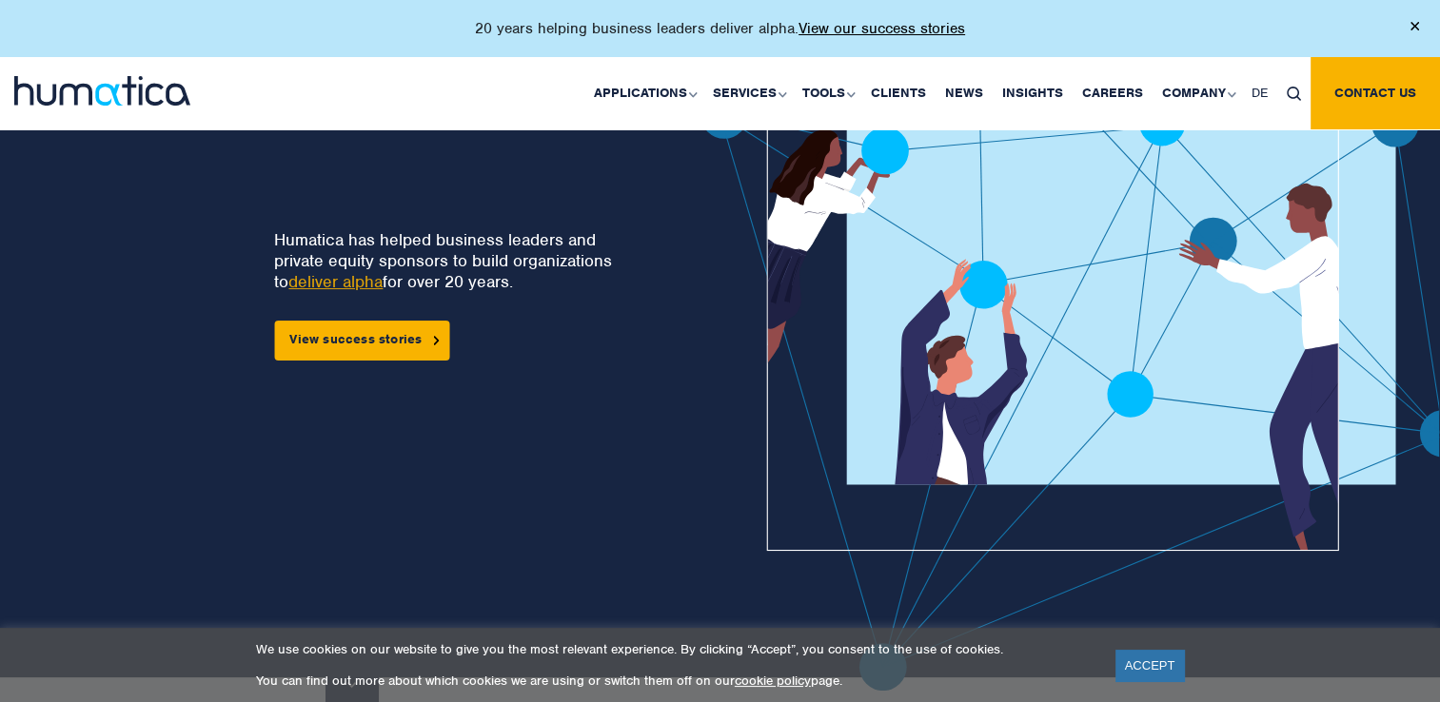
scroll to position [186, 0]
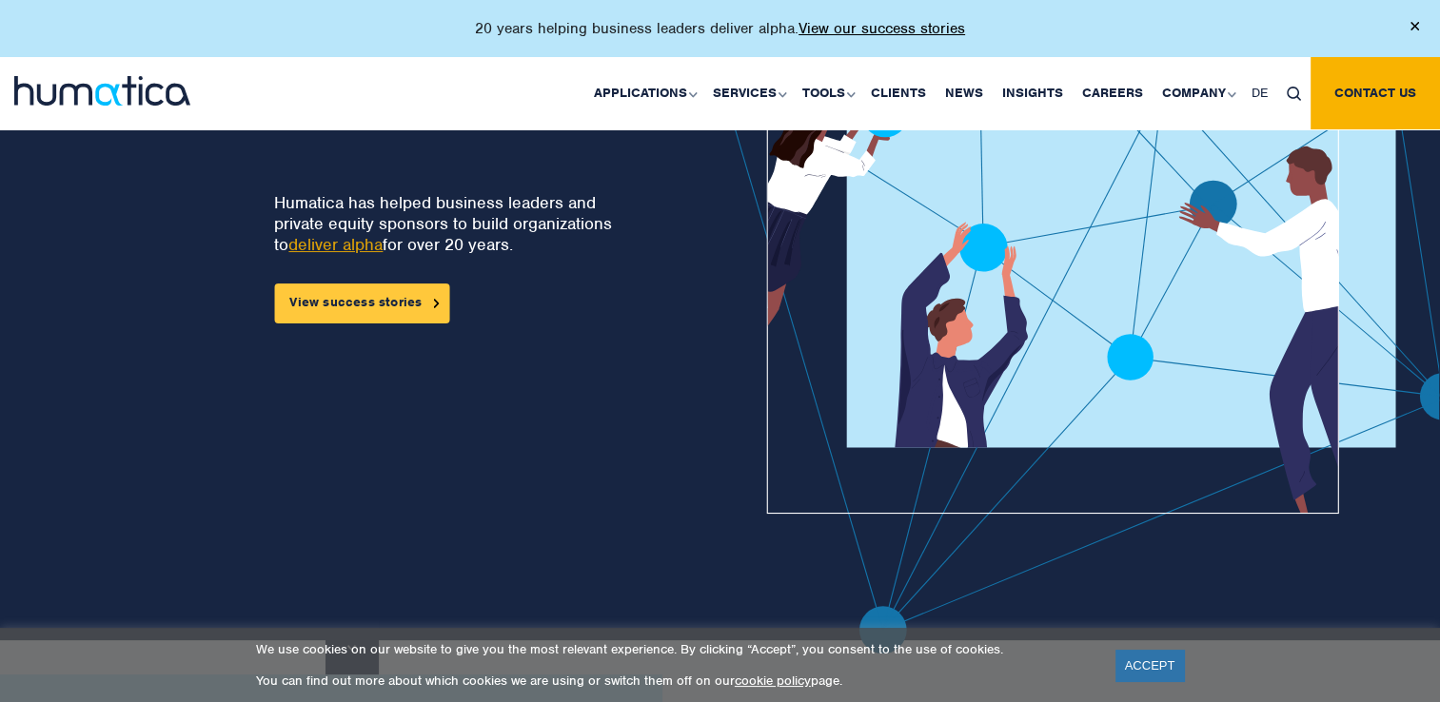
click at [325, 305] on link "View success stories" at bounding box center [361, 304] width 175 height 40
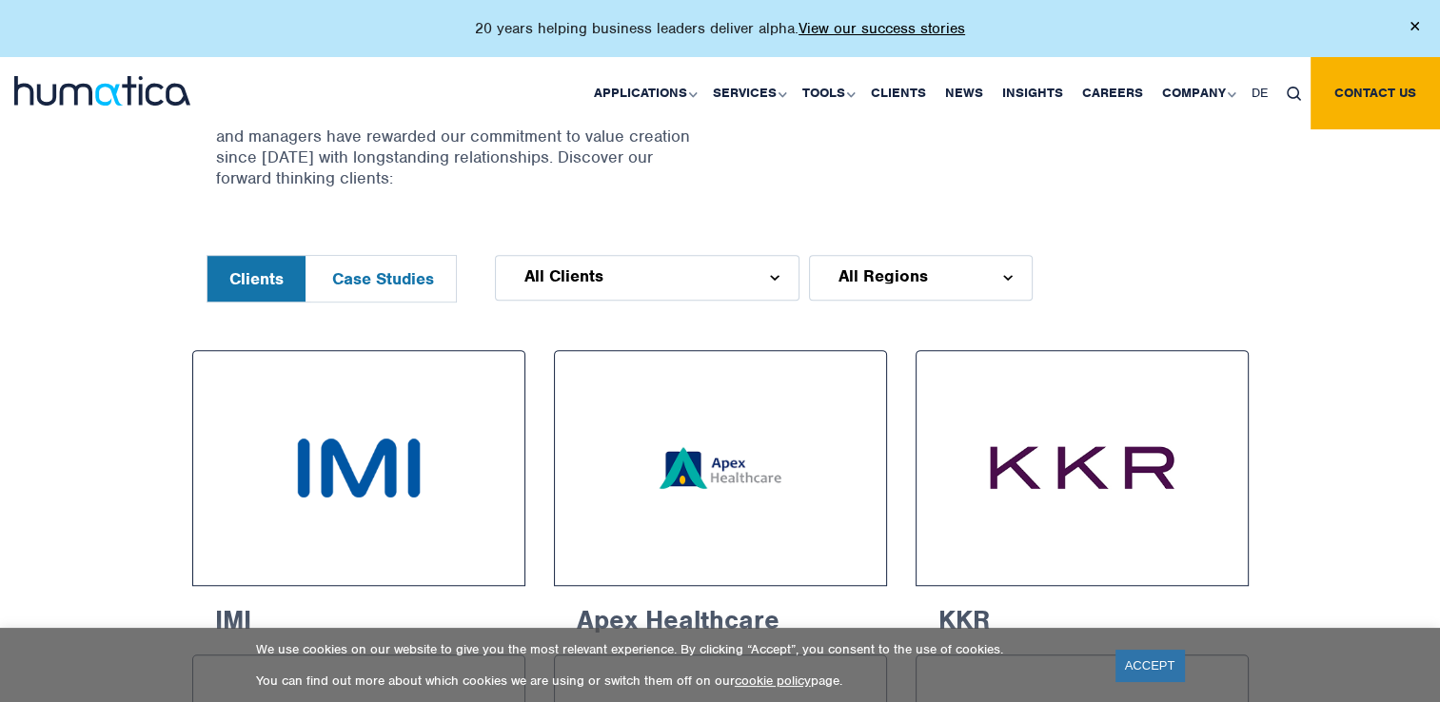
scroll to position [792, 0]
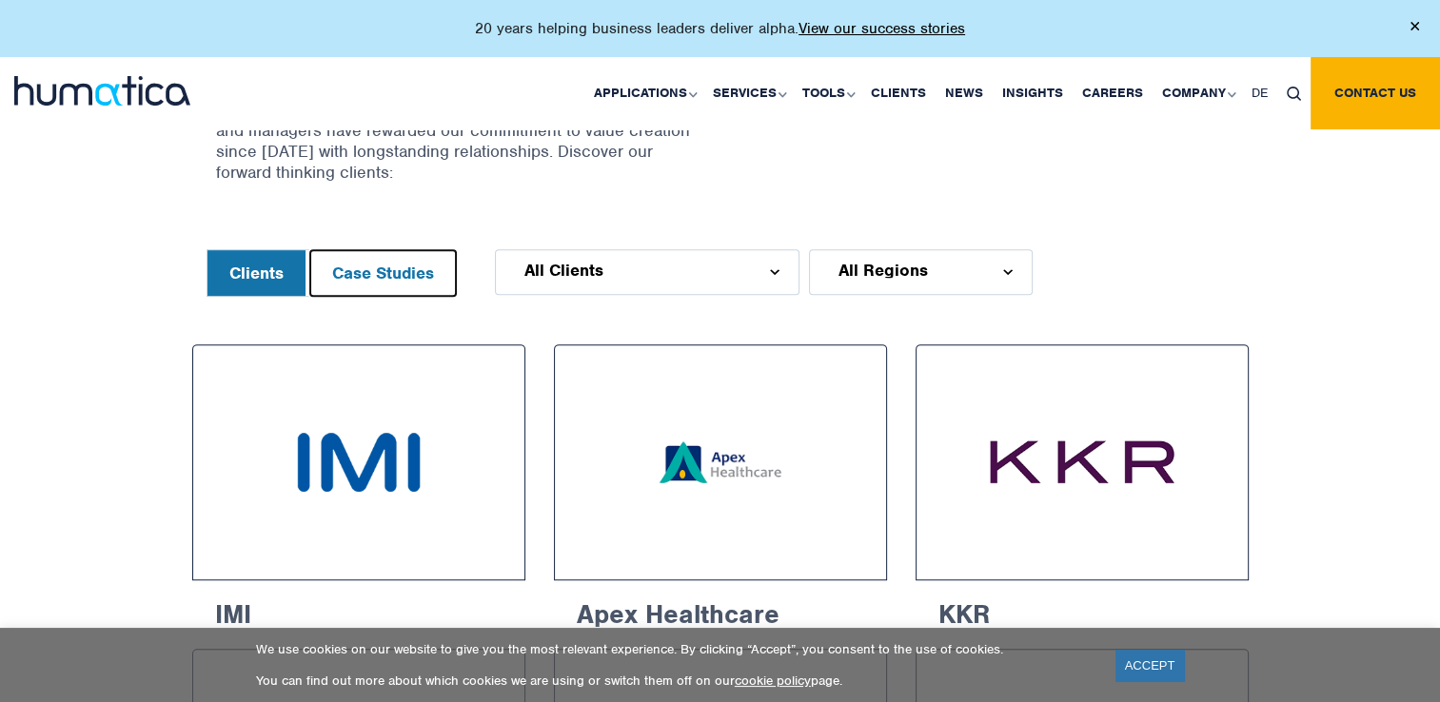
click at [389, 276] on button "Case Studies" at bounding box center [383, 273] width 146 height 46
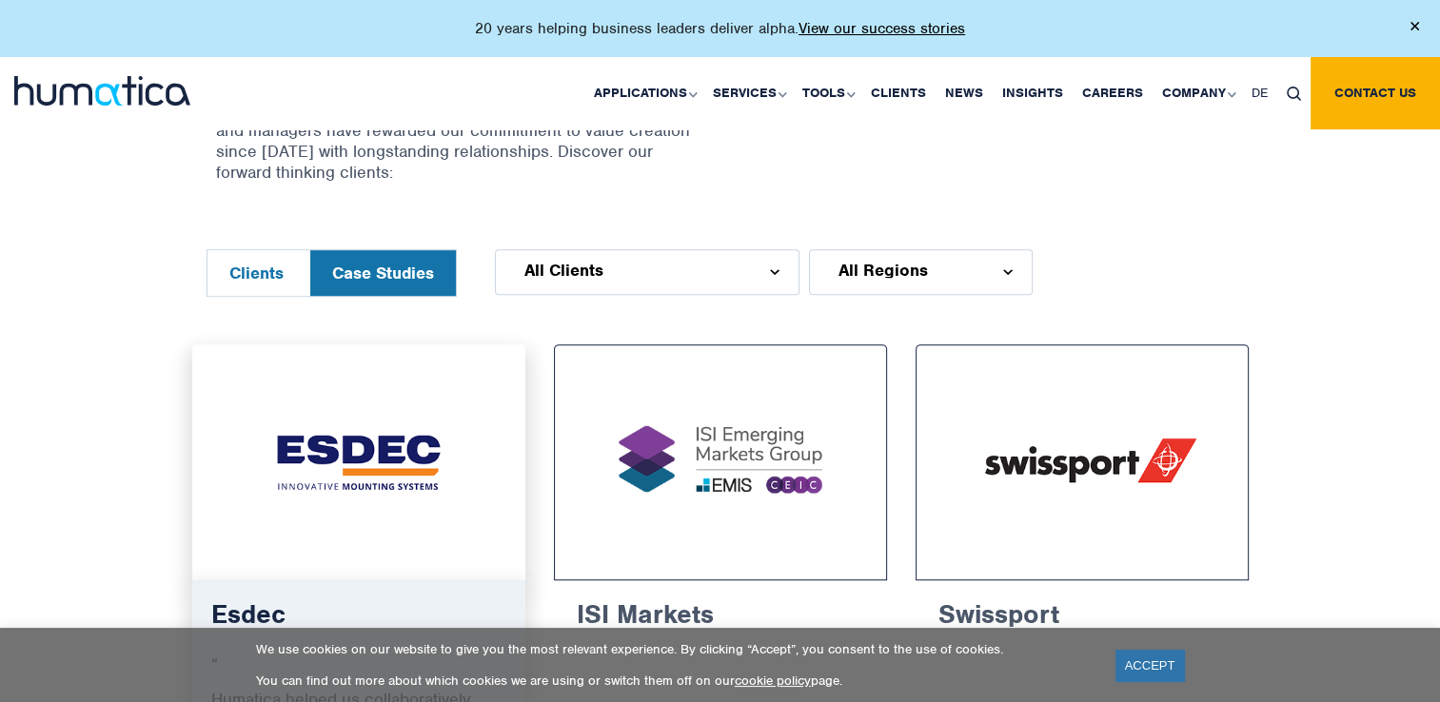
click at [388, 493] on img at bounding box center [358, 463] width 263 height 166
click at [389, 457] on img at bounding box center [358, 463] width 263 height 166
click at [420, 380] on img at bounding box center [358, 463] width 263 height 166
click at [404, 460] on img at bounding box center [358, 463] width 263 height 166
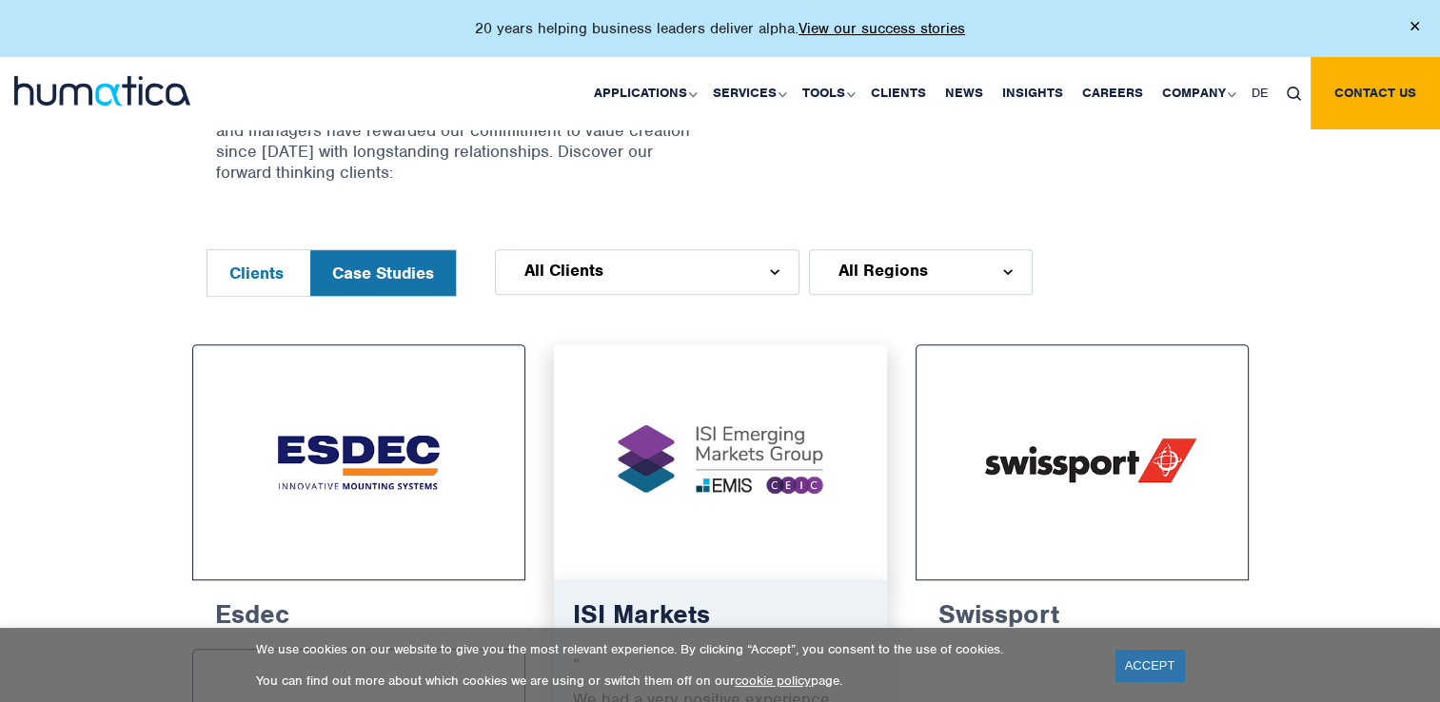
click at [746, 462] on img at bounding box center [720, 463] width 263 height 166
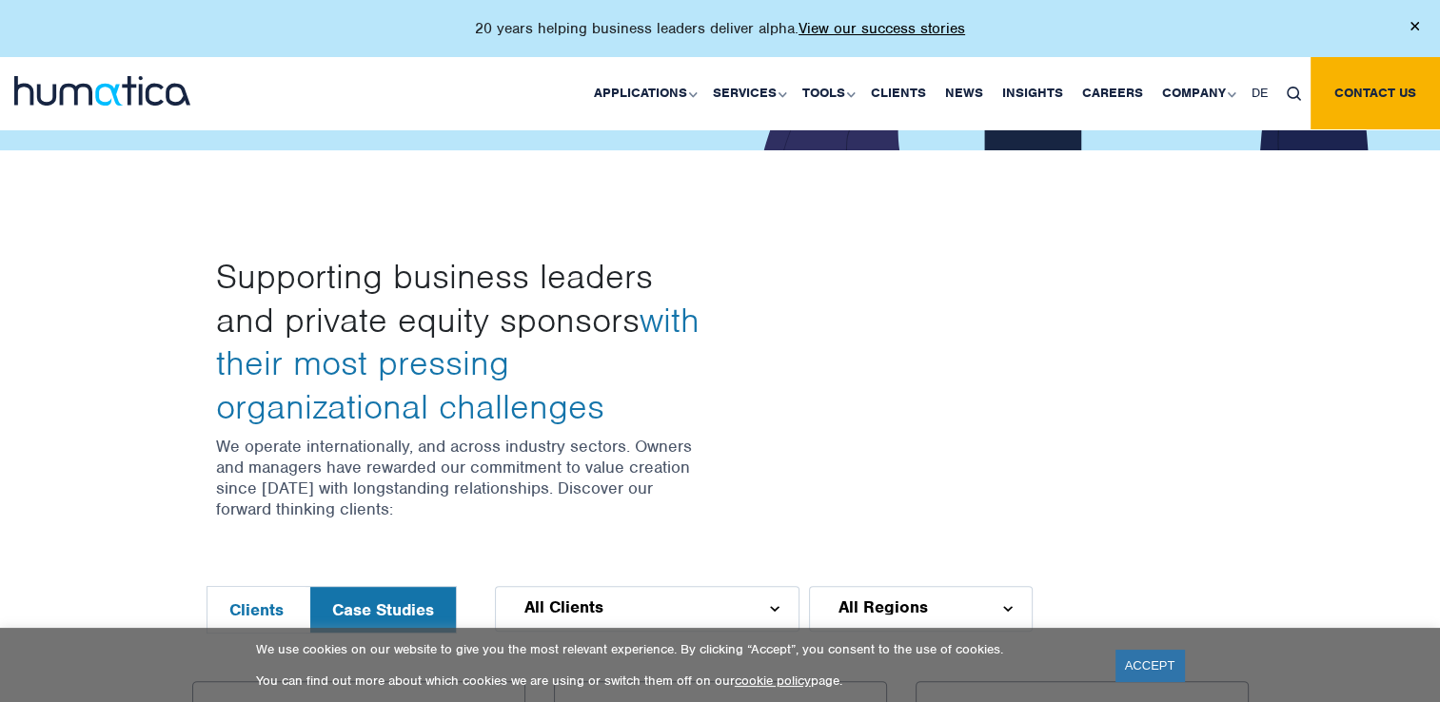
scroll to position [422, 0]
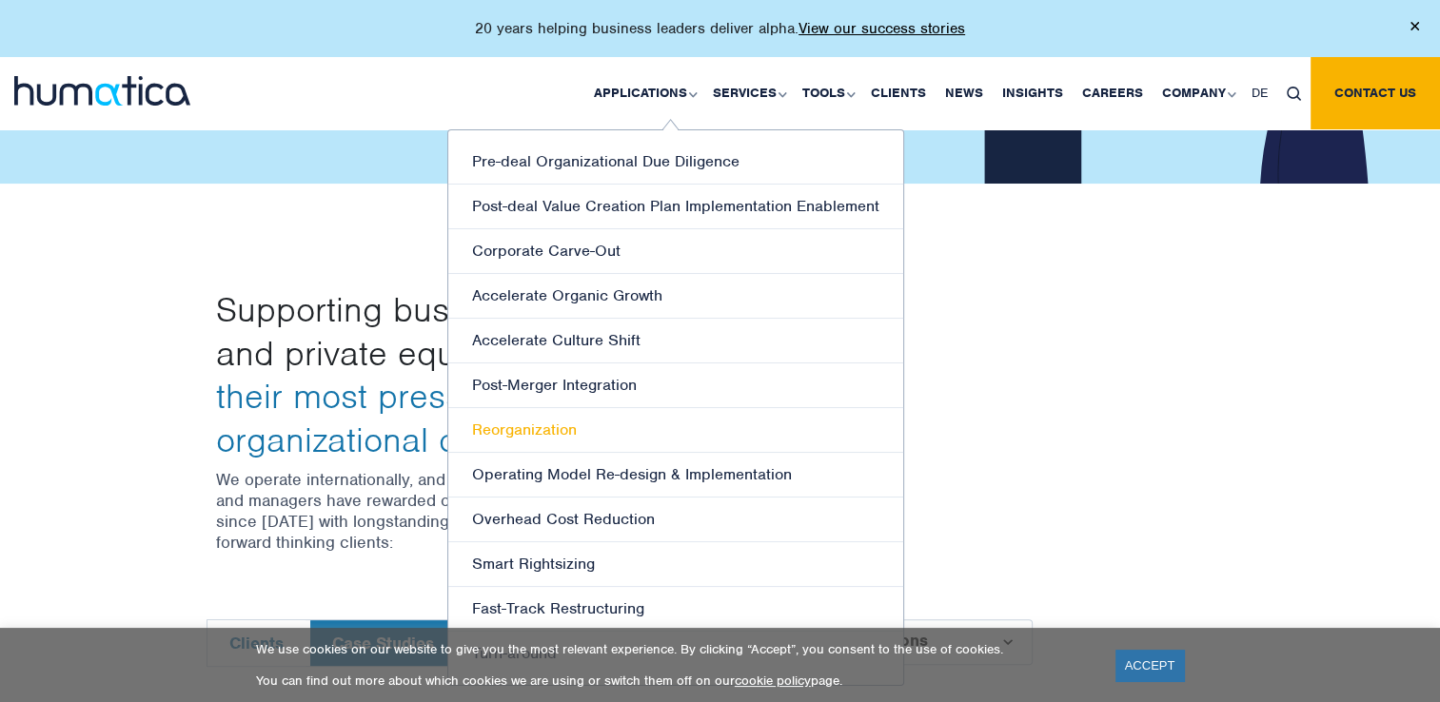
click at [526, 426] on link "Reorganization" at bounding box center [675, 430] width 455 height 45
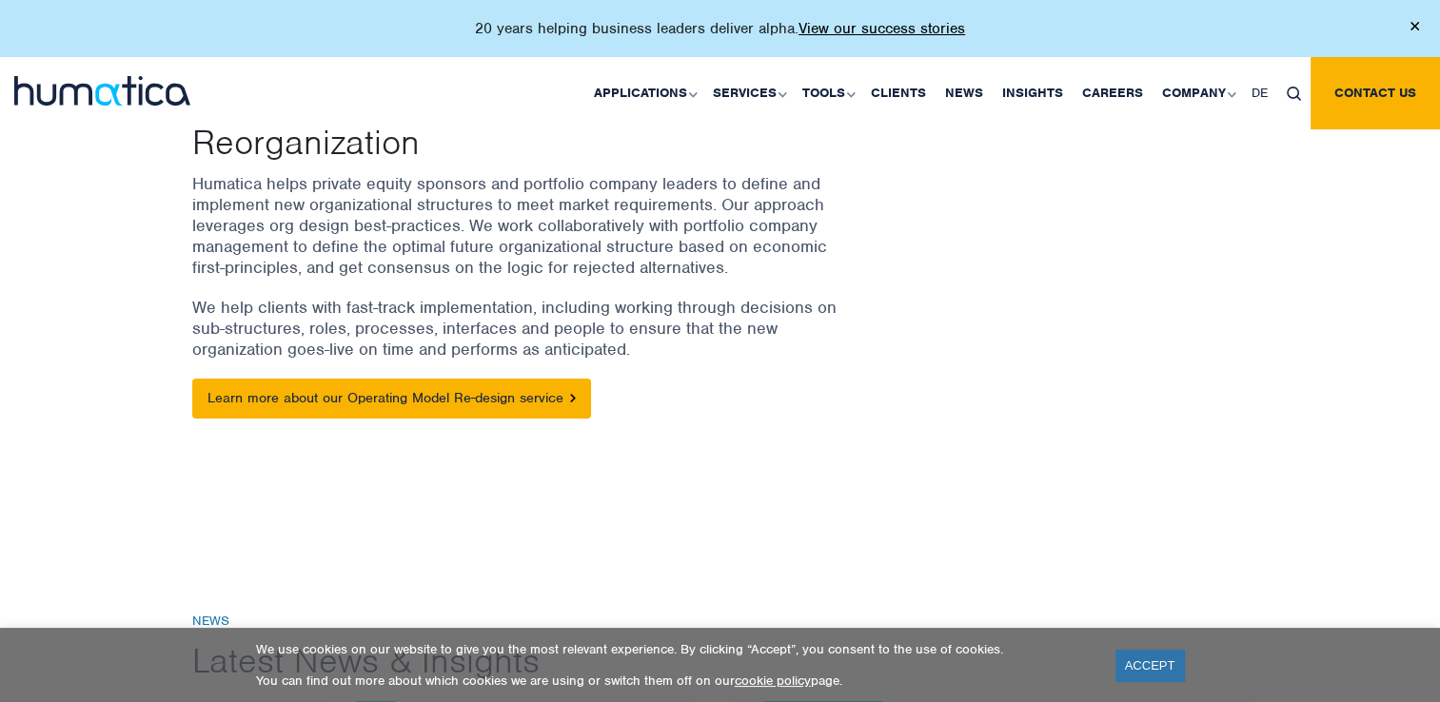
scroll to position [246, 0]
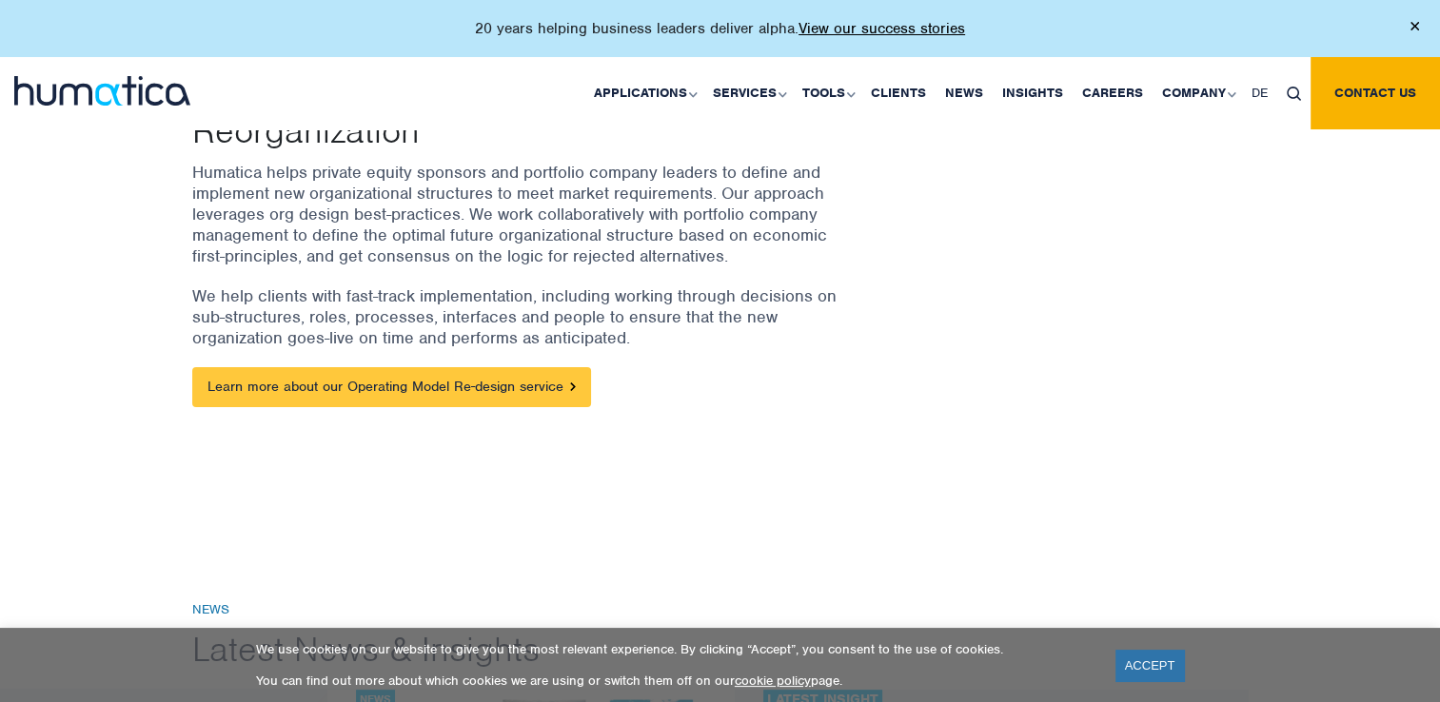
click at [549, 379] on link "Learn more about our Operating Model Re-design service" at bounding box center [391, 387] width 399 height 40
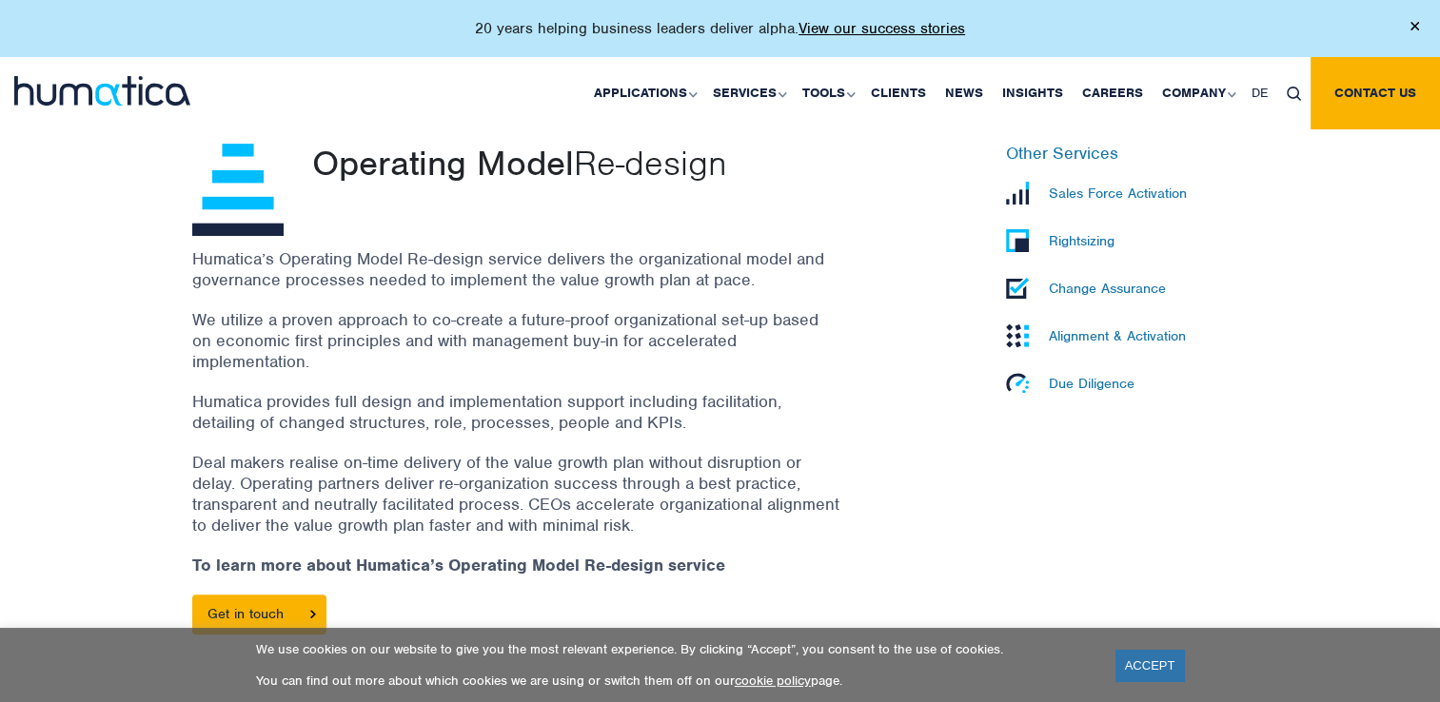
scroll to position [579, 0]
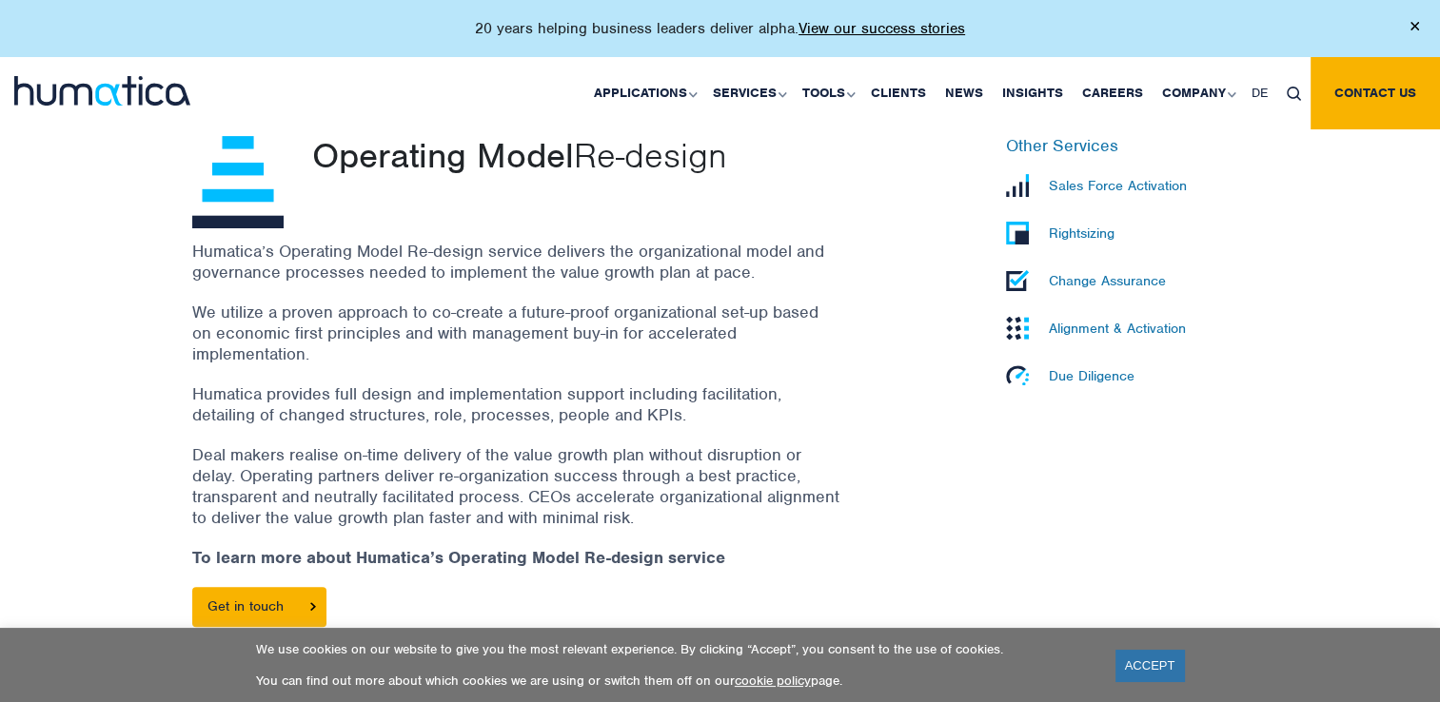
click at [1092, 230] on p "Rightsizing" at bounding box center [1082, 233] width 66 height 17
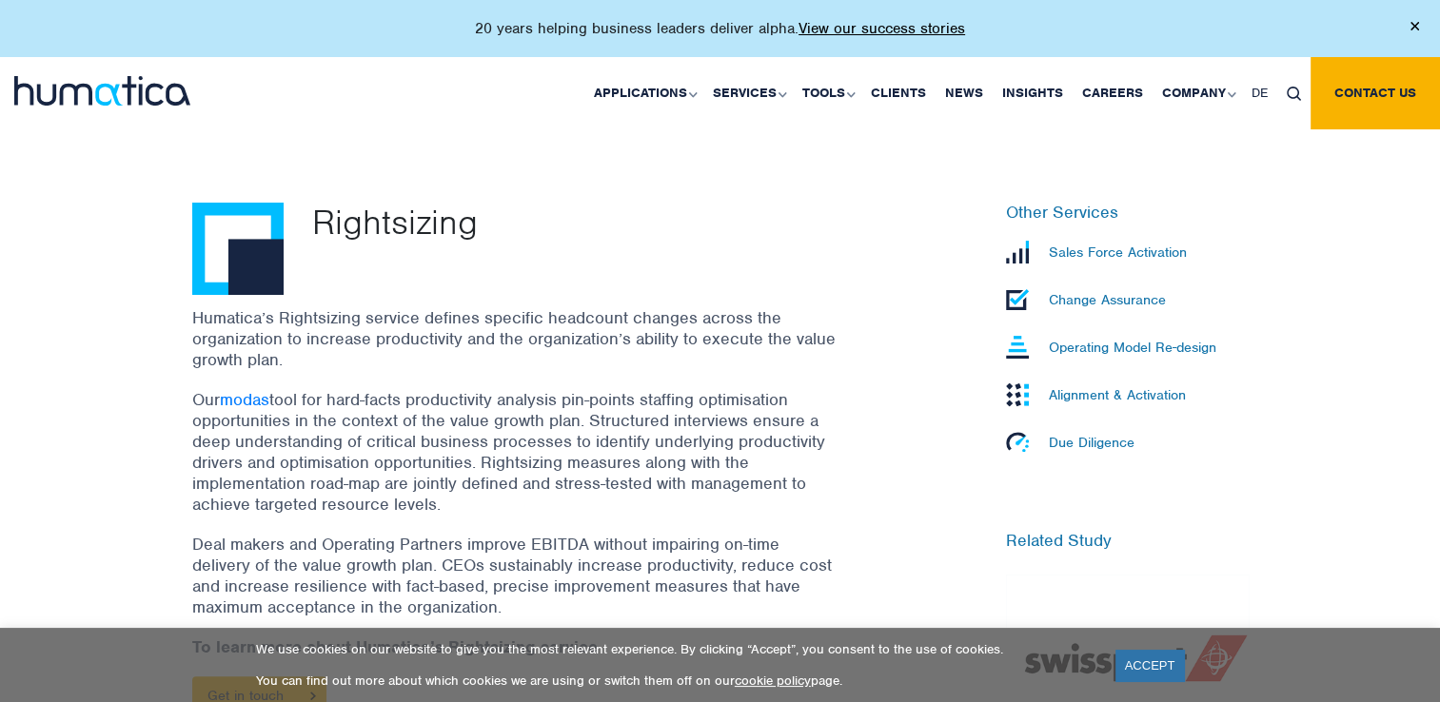
scroll to position [521, 0]
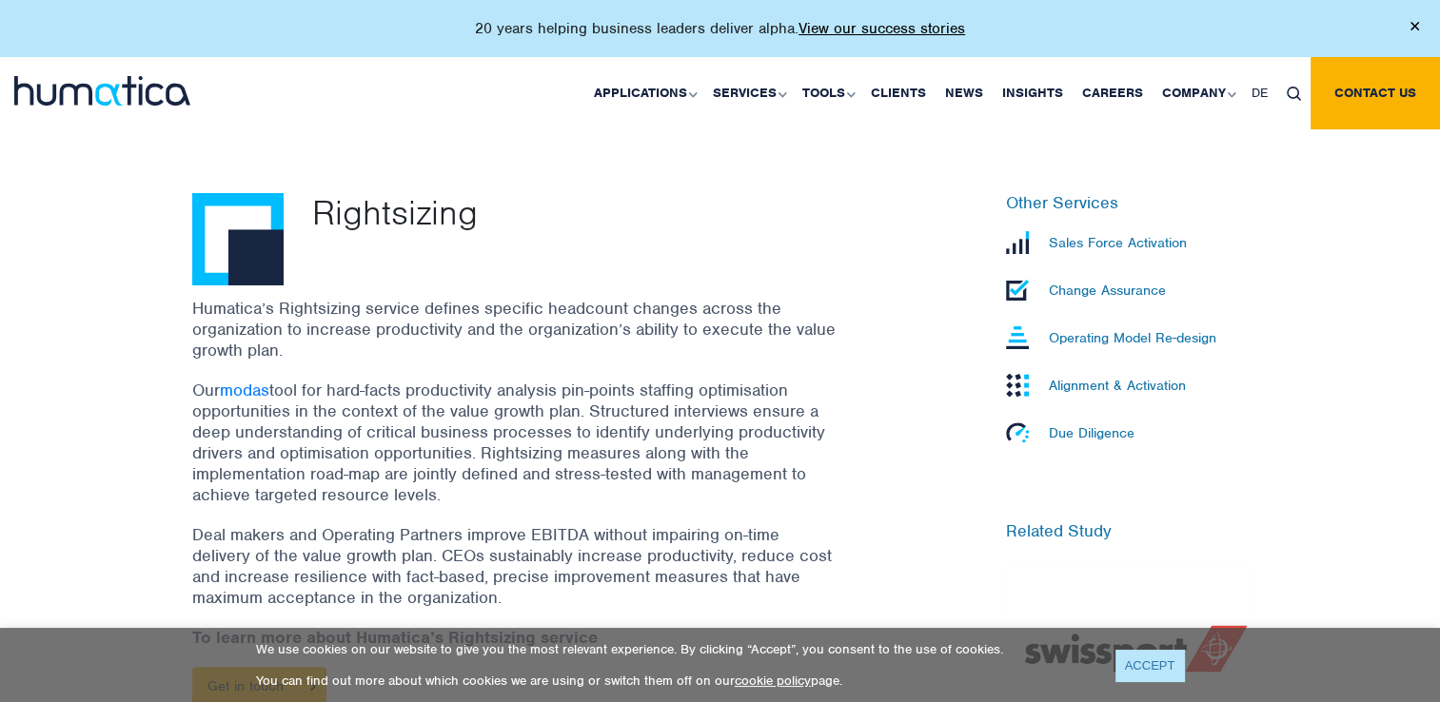
click at [1131, 668] on link "ACCEPT" at bounding box center [1149, 665] width 69 height 31
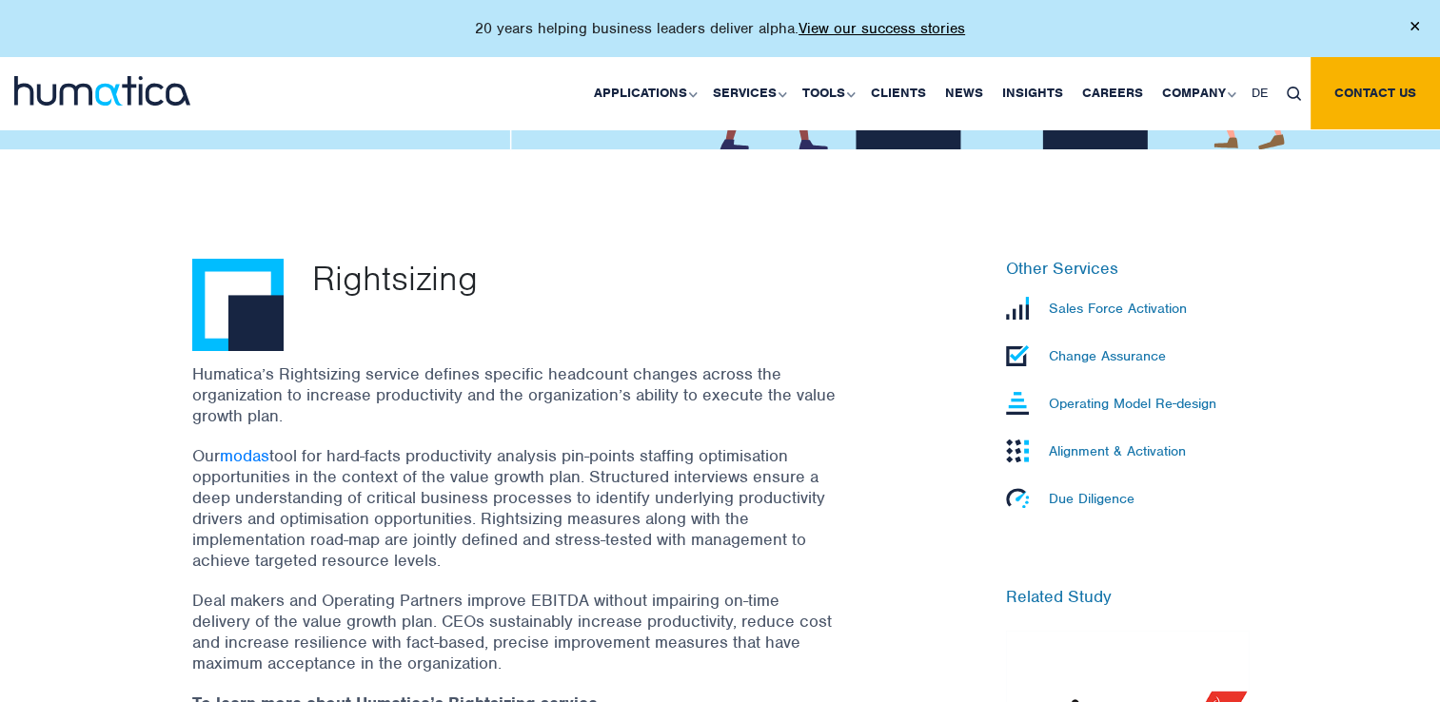
scroll to position [476, 0]
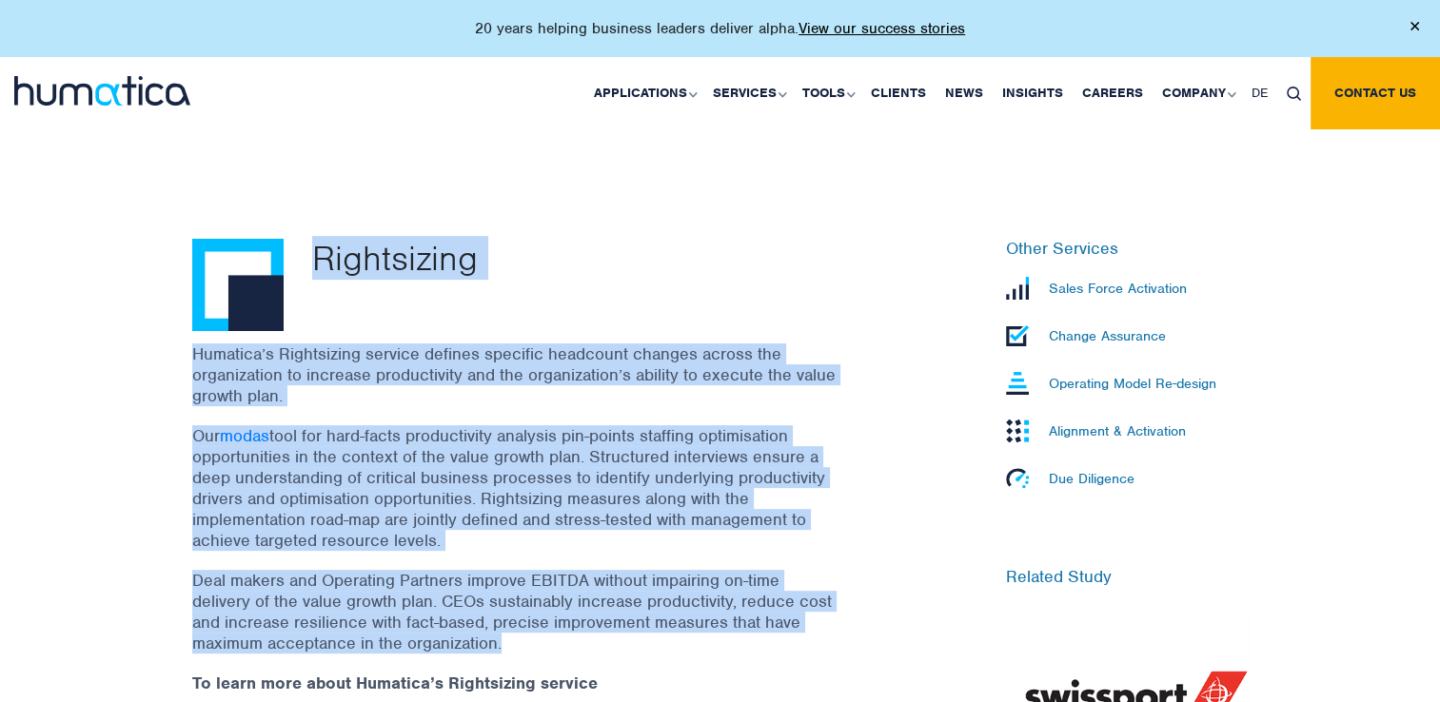
drag, startPoint x: 316, startPoint y: 247, endPoint x: 585, endPoint y: 632, distance: 469.4
click at [585, 632] on div "Rightsizing Humatica’s Rightsizing service defines specific headcount changes a…" at bounding box center [539, 541] width 723 height 605
copy div "Rightsizing Humatica’s Rightsizing service defines specific headcount changes a…"
click at [1094, 291] on p "Sales Force Activation" at bounding box center [1118, 288] width 138 height 17
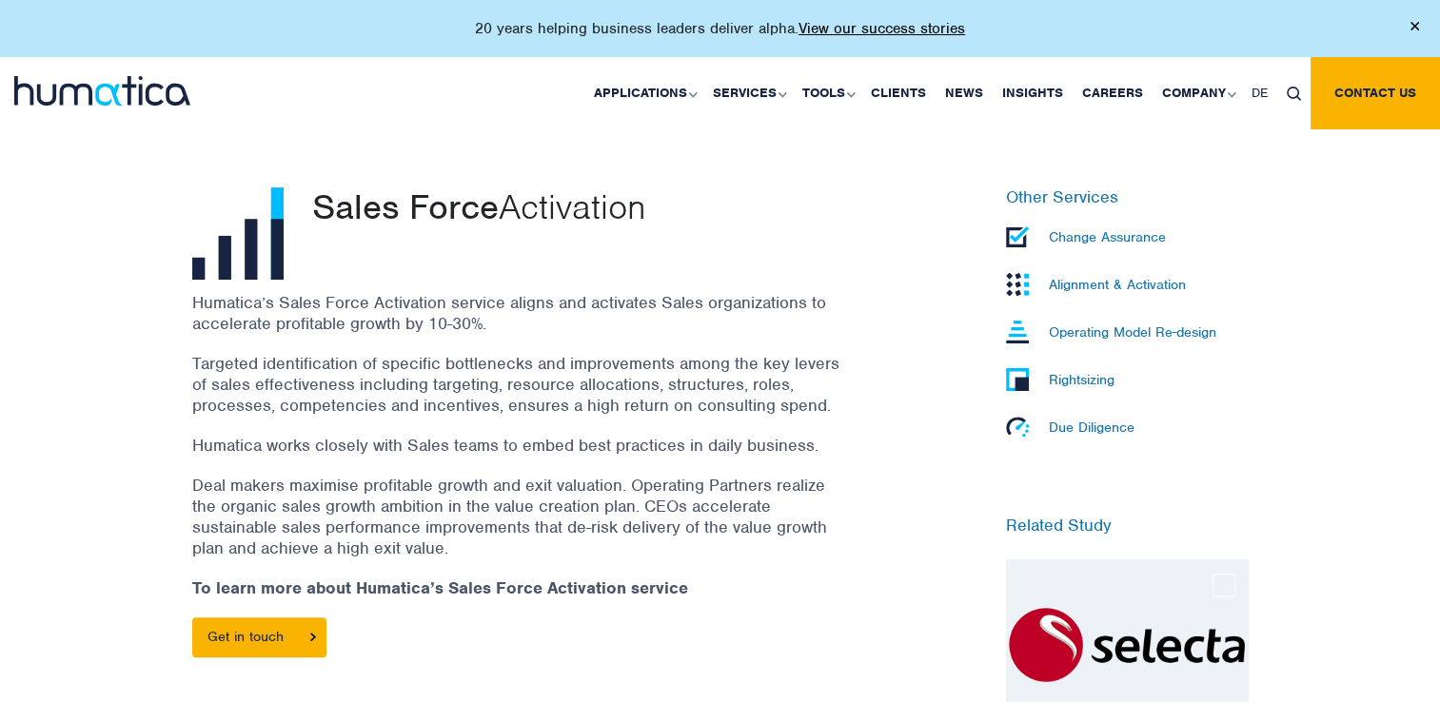
scroll to position [532, 0]
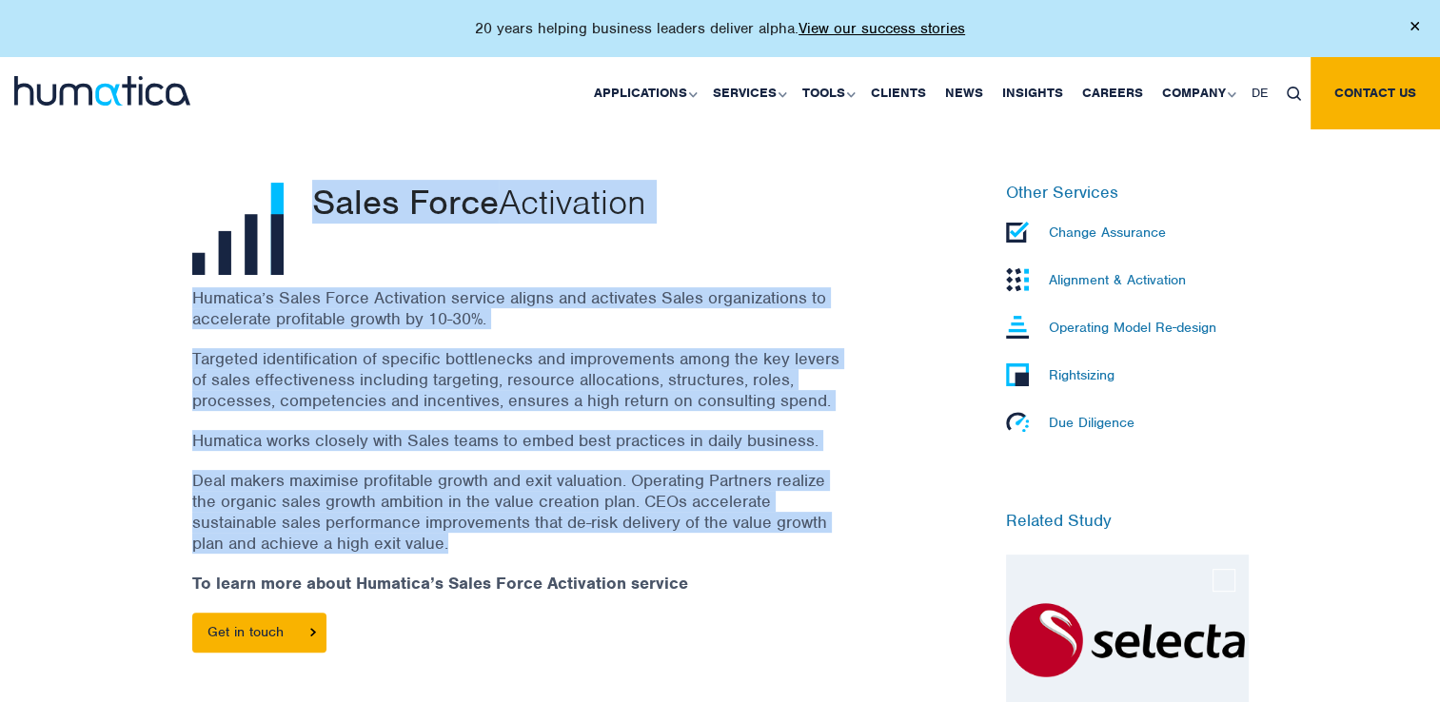
drag, startPoint x: 312, startPoint y: 196, endPoint x: 556, endPoint y: 548, distance: 428.1
click at [556, 548] on div "Sales Force Activation Humatica’s Sales Force Activation service aligns and act…" at bounding box center [539, 485] width 723 height 605
copy div "Sales Force Activation Humatica’s Sales Force Activation service aligns and act…"
click at [1066, 225] on p "Change Assurance" at bounding box center [1107, 232] width 117 height 17
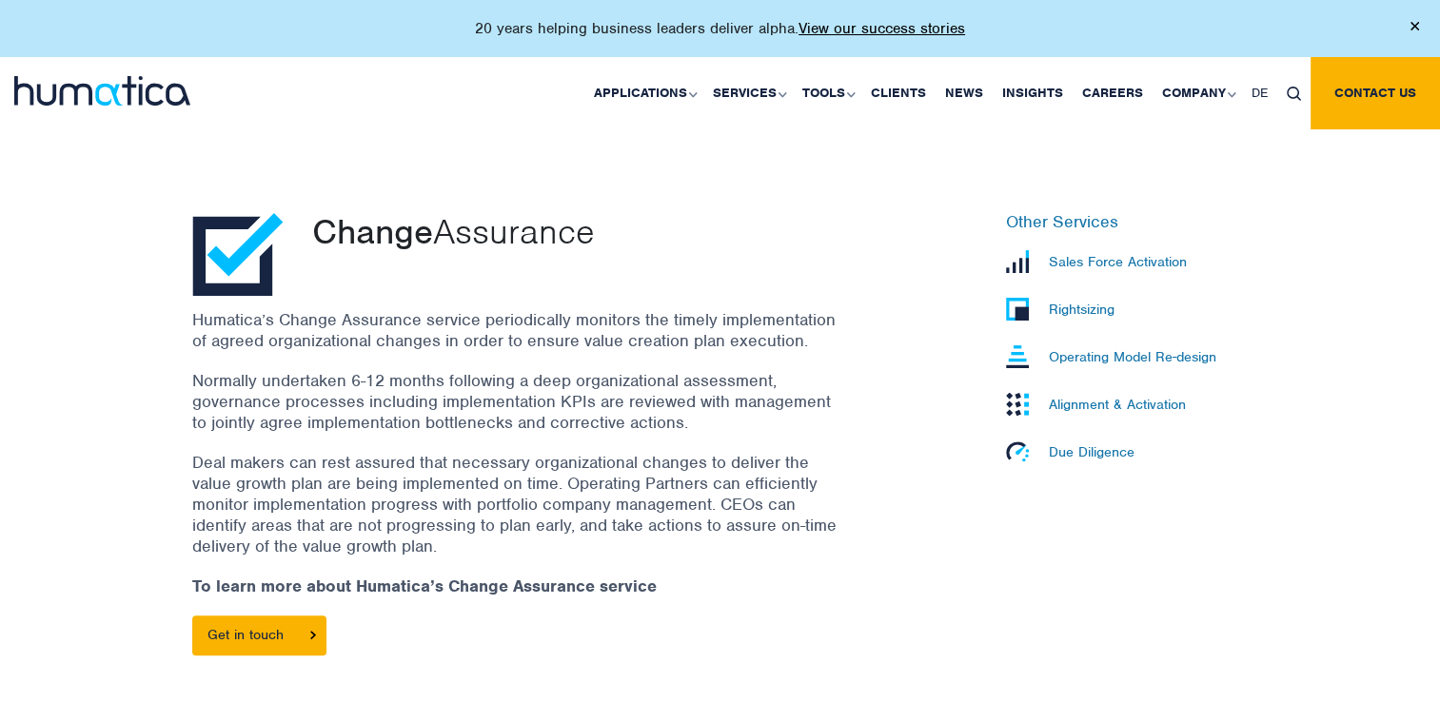
scroll to position [505, 0]
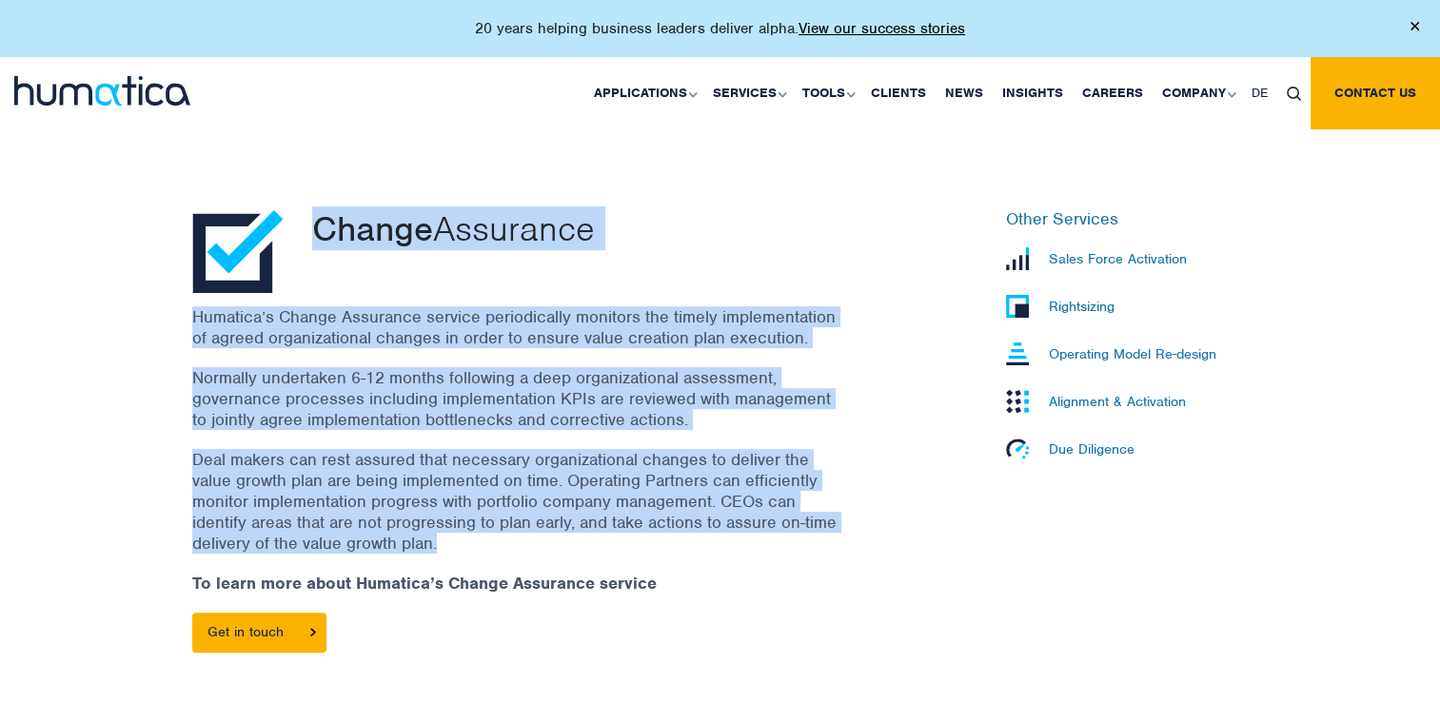
drag, startPoint x: 312, startPoint y: 231, endPoint x: 478, endPoint y: 546, distance: 355.8
click at [478, 546] on div "Change Assurance Humatica’s Change Assurance service periodically monitors the …" at bounding box center [539, 440] width 723 height 462
copy div "Change Assurance Humatica’s Change Assurance service periodically monitors the …"
click at [1071, 353] on p "Operating Model Re-design" at bounding box center [1132, 353] width 167 height 17
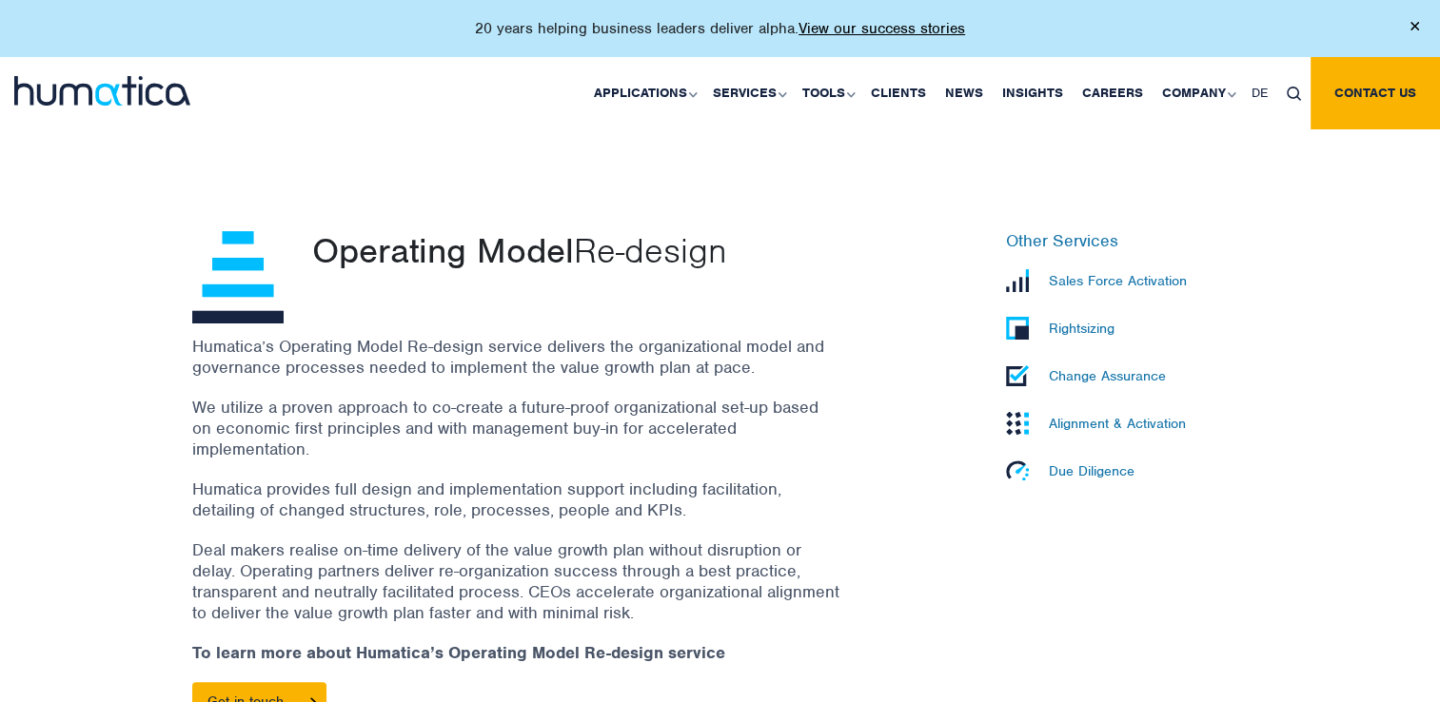
scroll to position [491, 0]
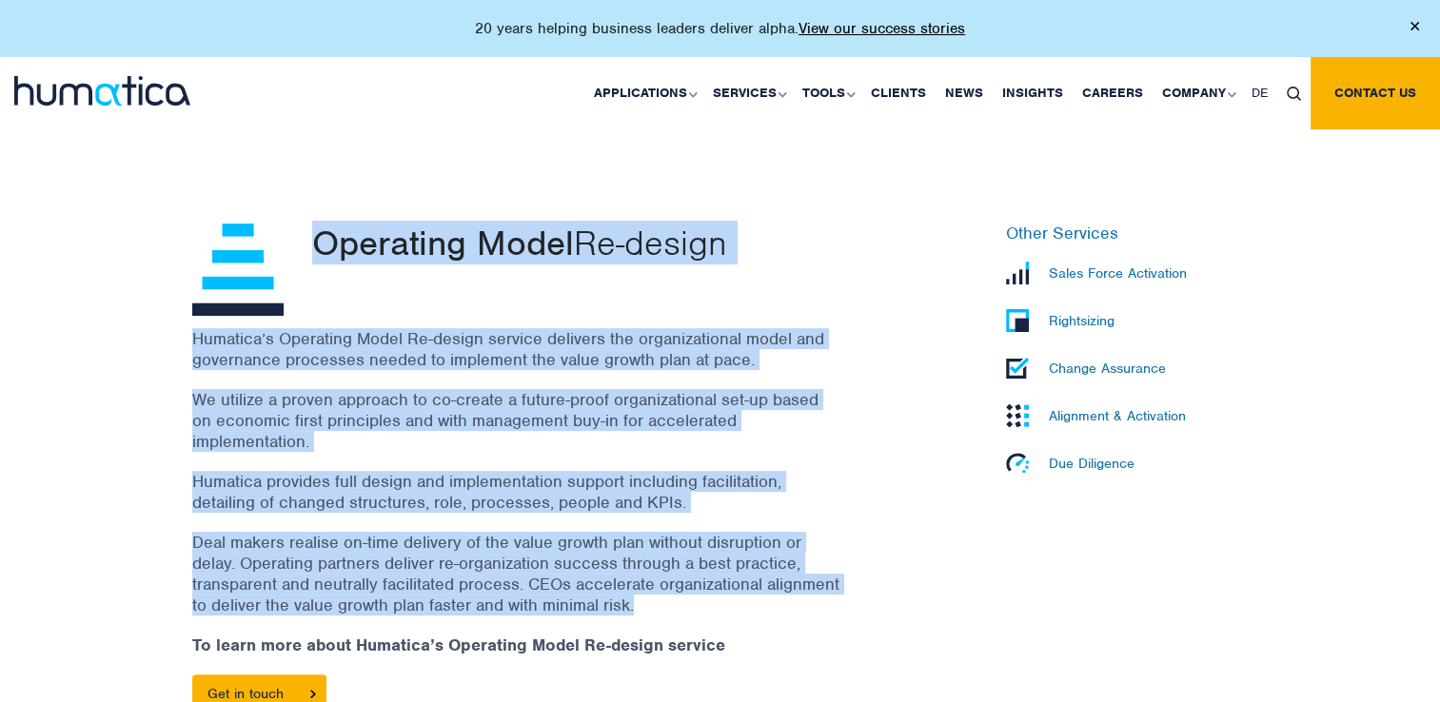
drag, startPoint x: 316, startPoint y: 238, endPoint x: 762, endPoint y: 610, distance: 581.0
click at [762, 610] on div "Operating Model Re-design Humatica’s Operating Model Re-design service delivers…" at bounding box center [539, 479] width 723 height 510
copy div "Operating Model Re-design Humatica’s Operating Model Re-design service delivers…"
click at [1085, 415] on p "Alignment & Activation" at bounding box center [1117, 415] width 137 height 17
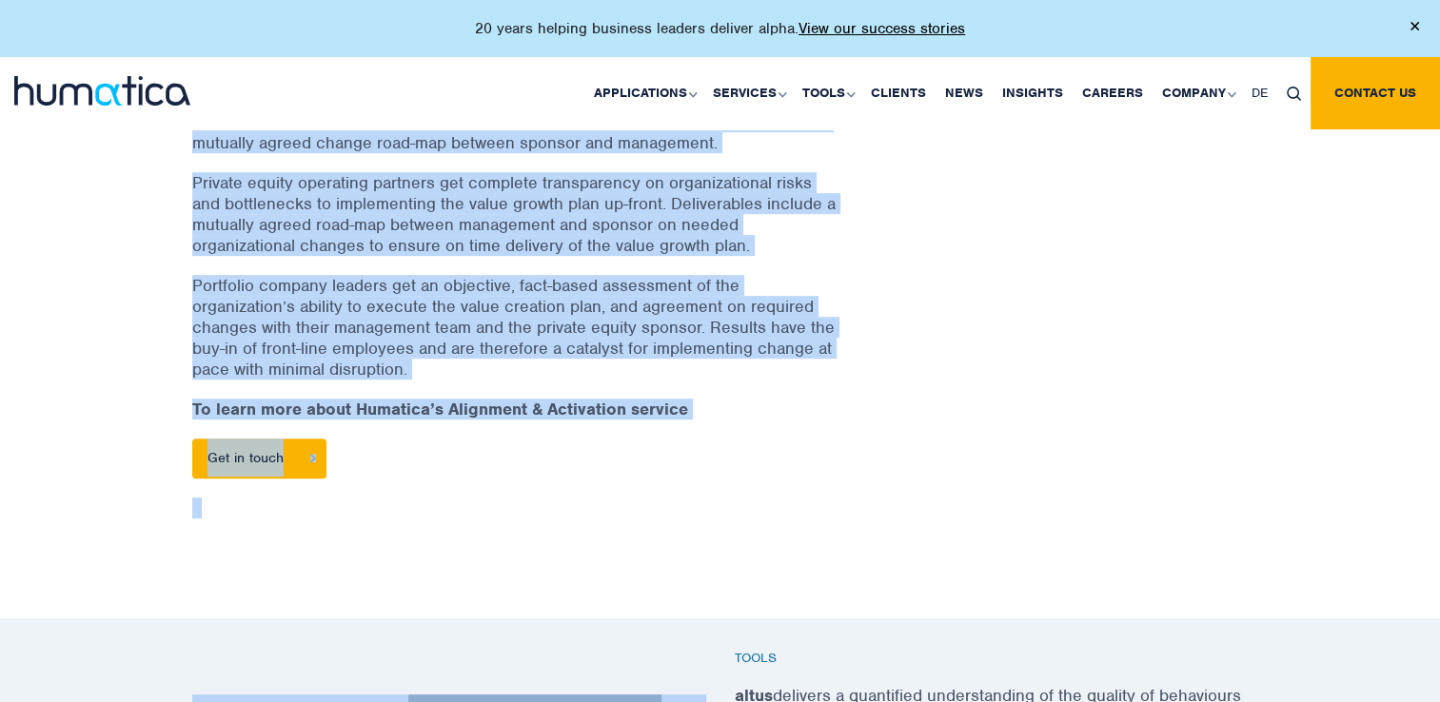
scroll to position [935, 0]
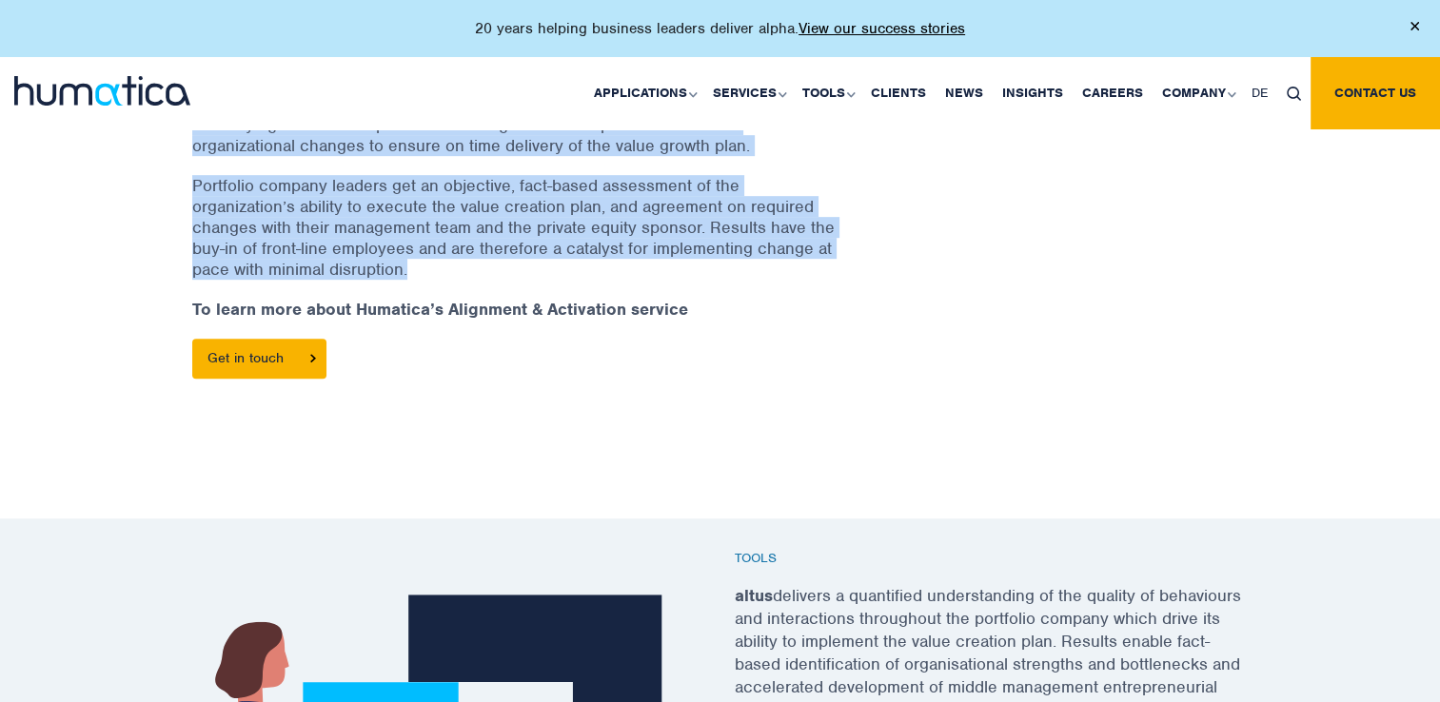
drag, startPoint x: 320, startPoint y: 192, endPoint x: 421, endPoint y: 266, distance: 125.2
click at [421, 266] on div "Alignment & Activation Humatica’s post-deal Alignment & Activation services rap…" at bounding box center [539, 108] width 723 height 658
copy div "Alignment & Activation Humatica’s post-deal Alignment & Activation services rap…"
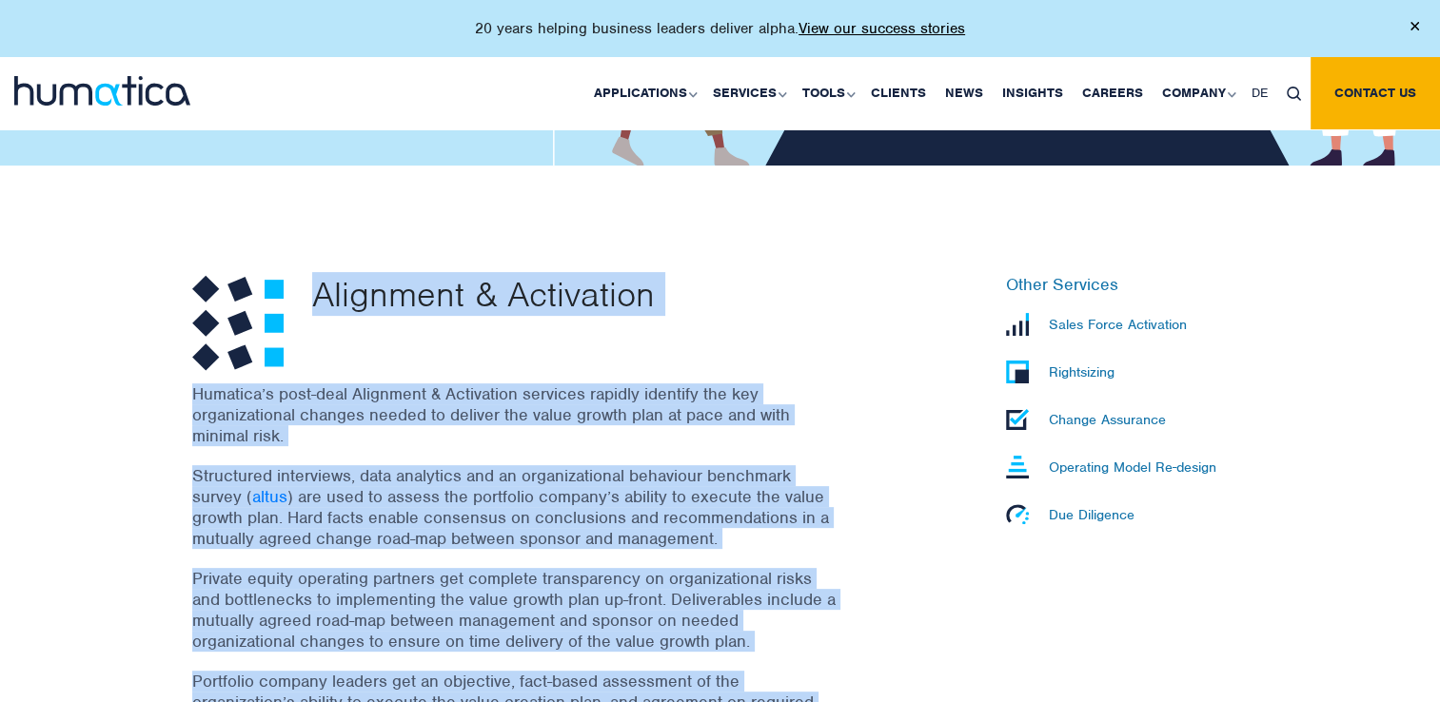
scroll to position [422, 0]
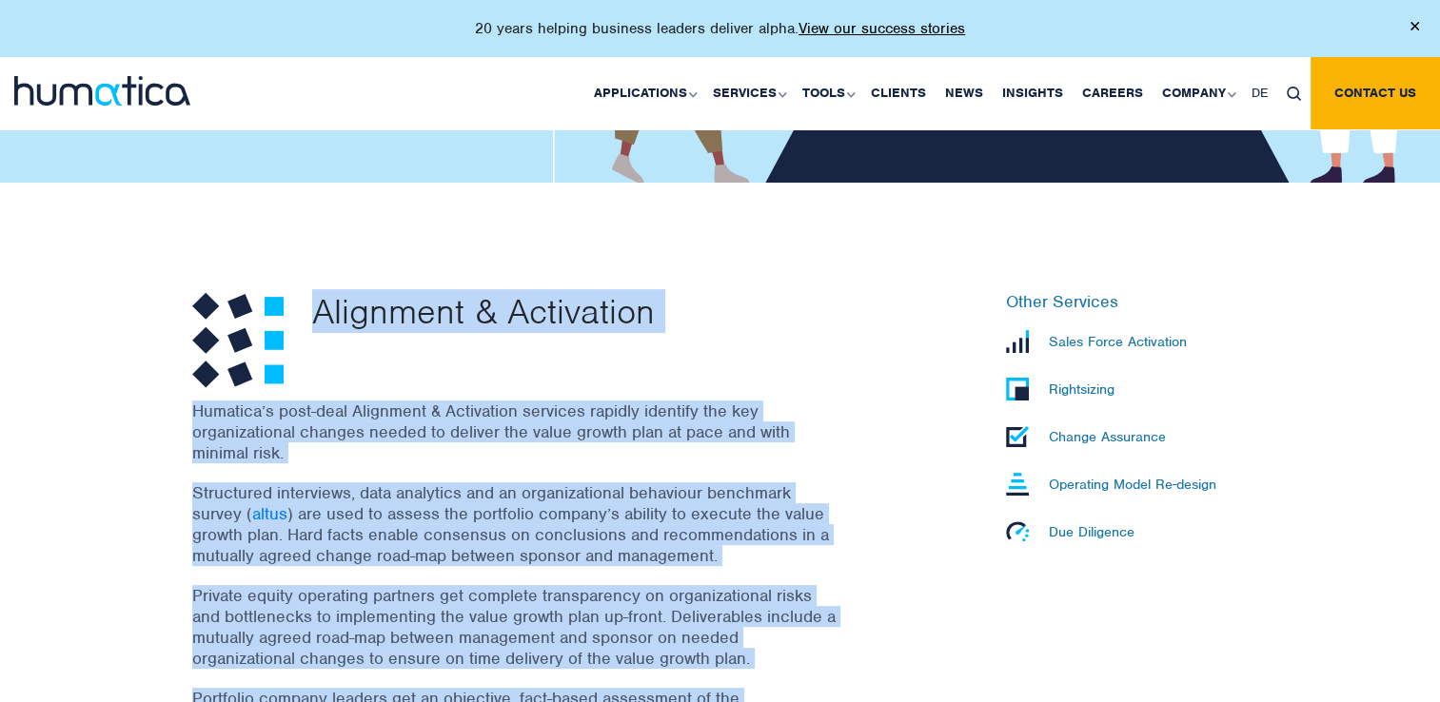
click at [1081, 530] on p "Due Diligence" at bounding box center [1092, 531] width 86 height 17
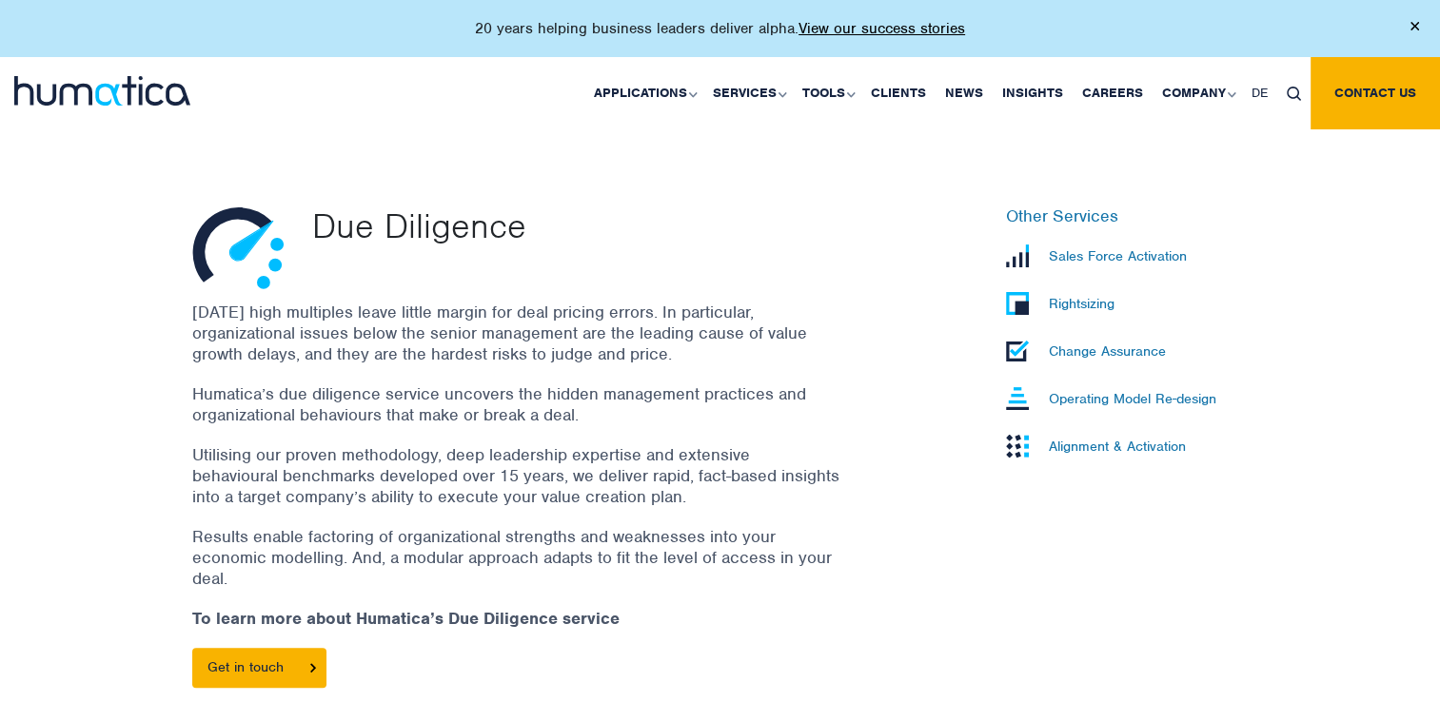
scroll to position [525, 0]
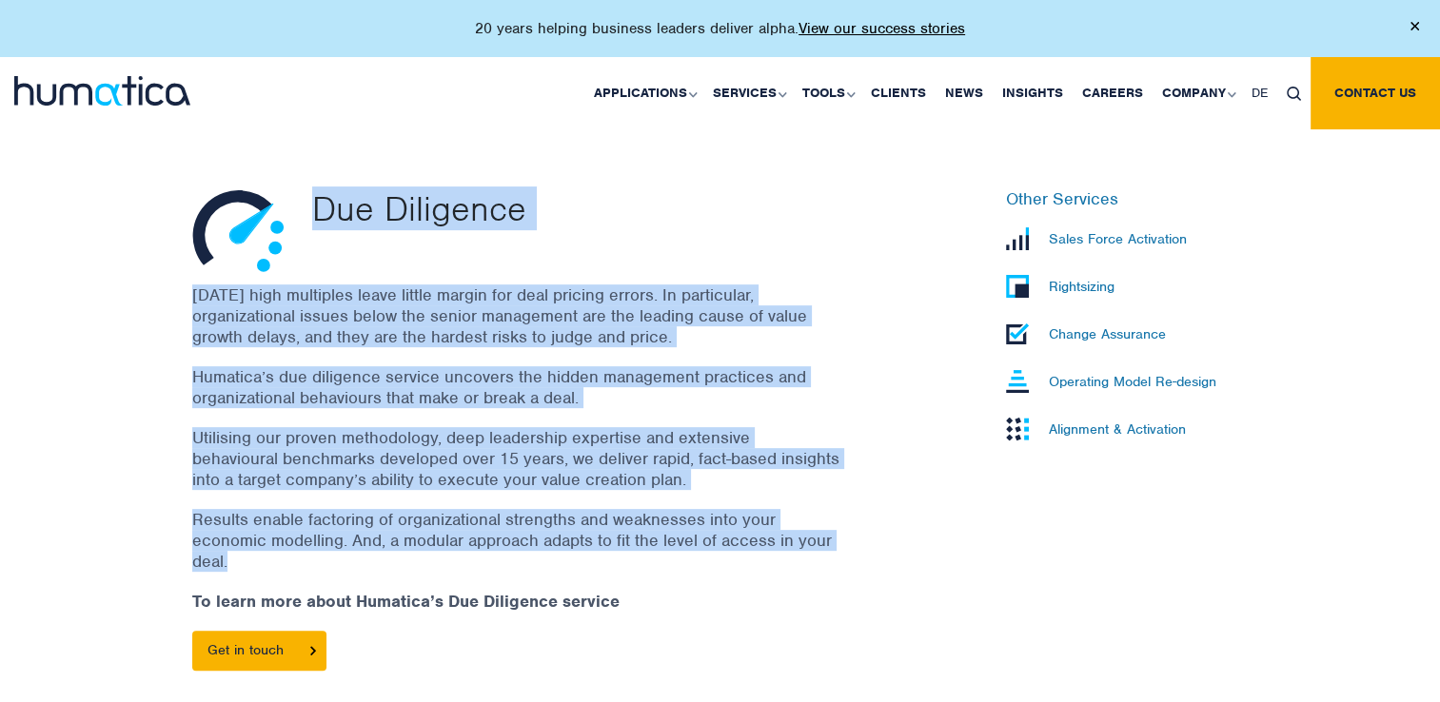
drag, startPoint x: 312, startPoint y: 207, endPoint x: 537, endPoint y: 559, distance: 416.8
click at [537, 559] on div "Due Diligence [DATE] high multiples leave little margin for deal pricing errors…" at bounding box center [539, 439] width 723 height 501
copy div "Due Diligence [DATE] high multiples leave little margin for deal pricing errors…"
